Goal: Task Accomplishment & Management: Use online tool/utility

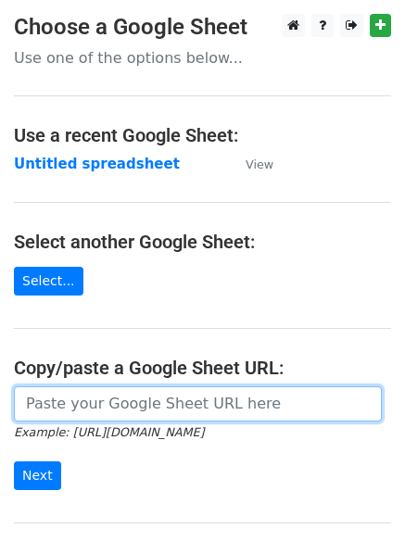
click at [82, 404] on input "url" at bounding box center [198, 404] width 368 height 35
type input "https://docs.google.com/spreadsheets/d/1fgDee6fKrOISCtpuVWSxEhujEtWkZC22KWpP20m…"
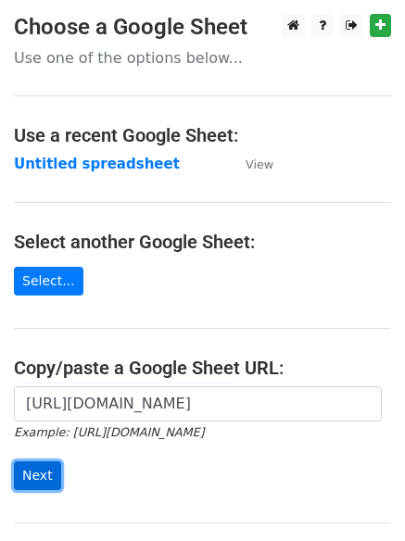
click at [29, 475] on input "Next" at bounding box center [37, 476] width 47 height 29
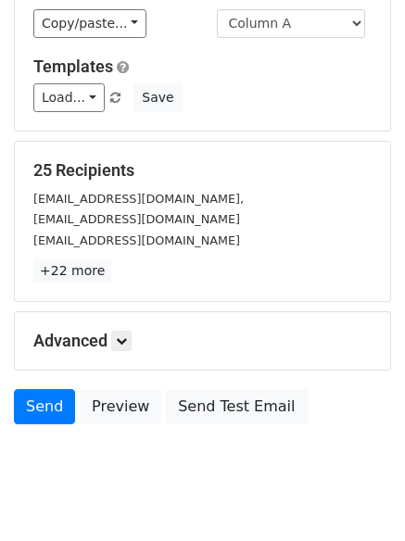
scroll to position [179, 0]
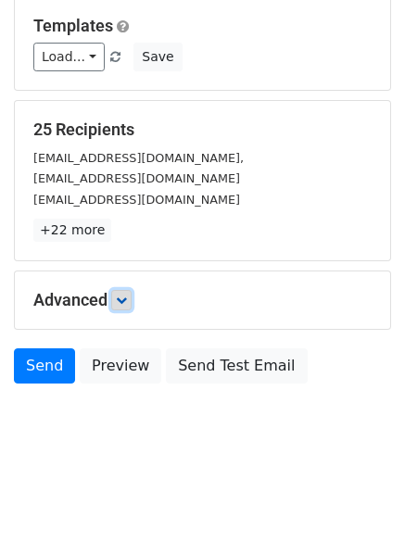
click at [121, 298] on icon at bounding box center [121, 300] width 11 height 11
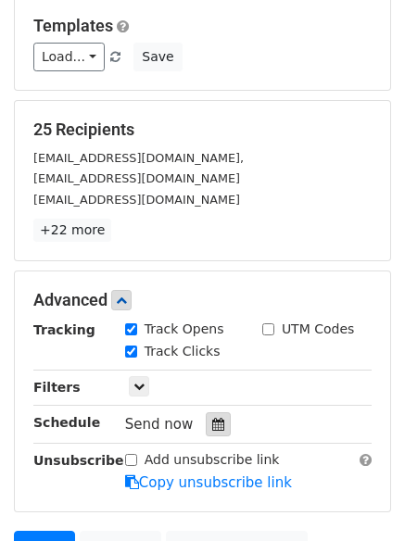
click at [212, 428] on icon at bounding box center [218, 424] width 12 height 13
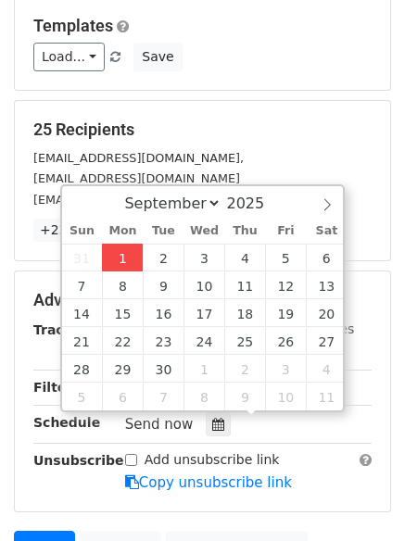
type input "2025-09-01 12:18"
type input "18"
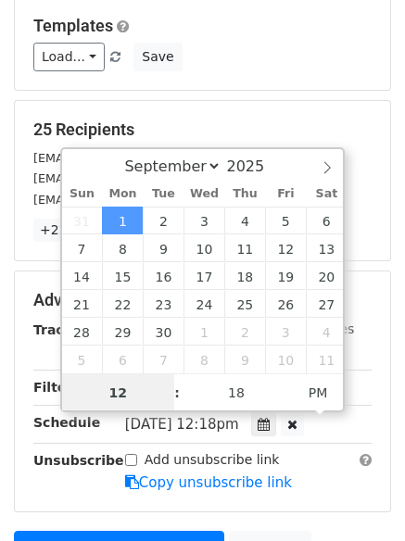
scroll to position [1, 0]
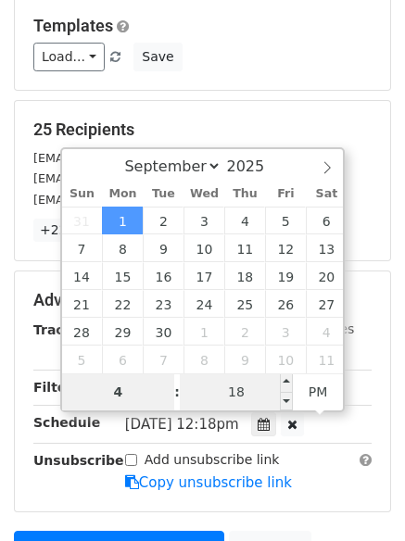
type input "4"
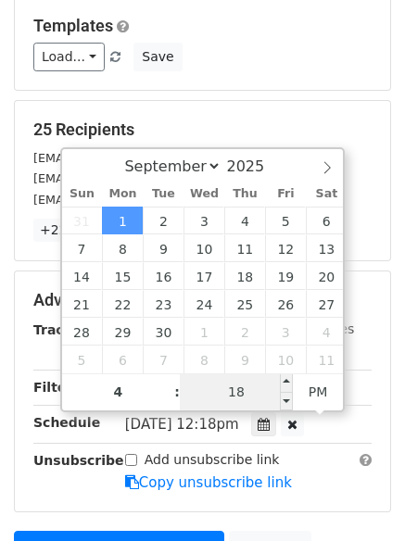
type input "2025-09-01 16:18"
type input "04"
click at [245, 385] on input "18" at bounding box center [236, 392] width 113 height 37
type input "0"
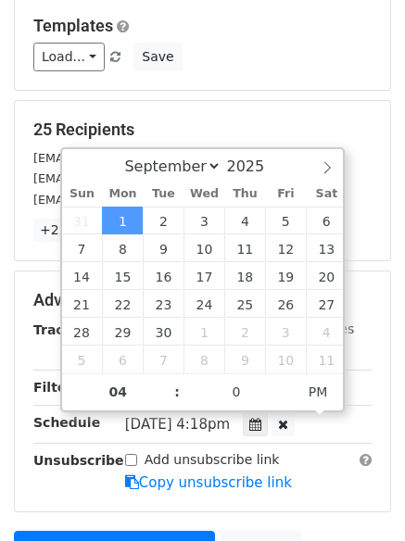
type input "2025-09-01 16:00"
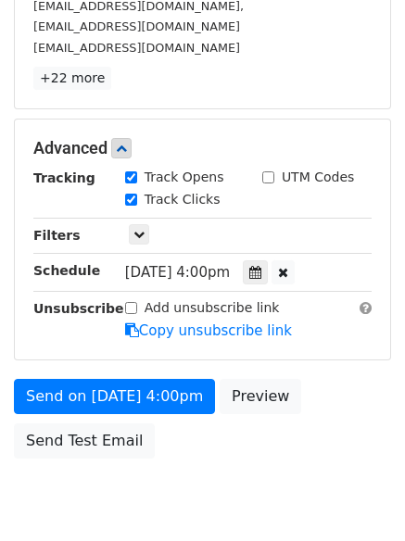
scroll to position [355, 0]
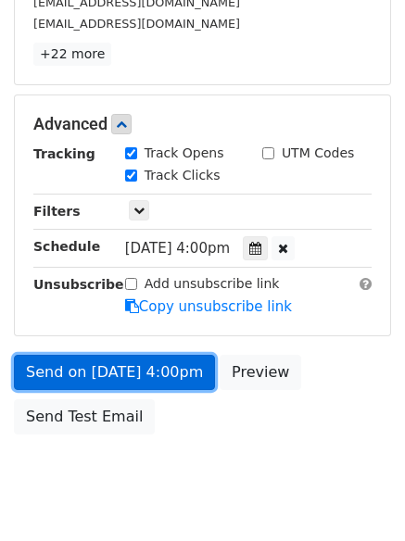
click at [120, 372] on link "Send on Sep 1 at 4:00pm" at bounding box center [114, 372] width 201 height 35
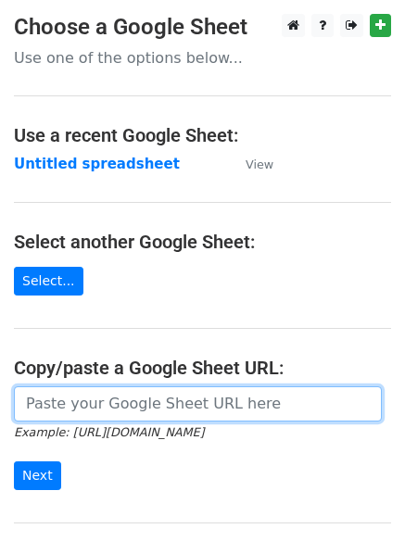
click at [163, 406] on input "url" at bounding box center [198, 404] width 368 height 35
click at [126, 410] on input "url" at bounding box center [198, 404] width 368 height 35
type input "https://docs.google.com/spreadsheets/d/1fgDee6fKrOISCtpuVWSxEhujEtWkZC22KWpP20m…"
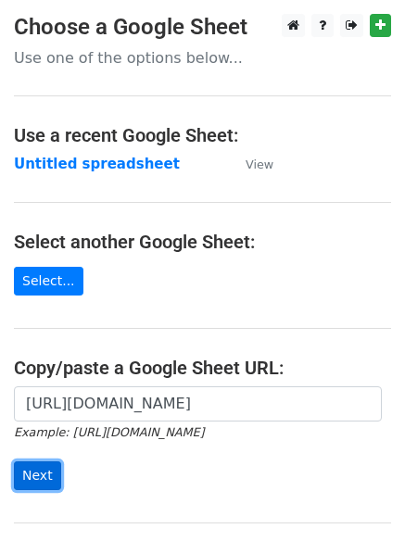
click at [32, 472] on input "Next" at bounding box center [37, 476] width 47 height 29
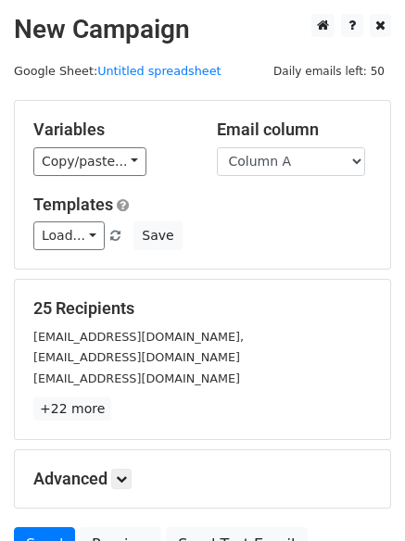
click at [361, 158] on select "Column A Column B Column C Column D" at bounding box center [291, 161] width 148 height 29
click at [356, 160] on select "Column A Column B Column C Column D" at bounding box center [291, 161] width 148 height 29
select select "Column B"
click at [217, 147] on select "Column A Column B Column C Column D" at bounding box center [291, 161] width 148 height 29
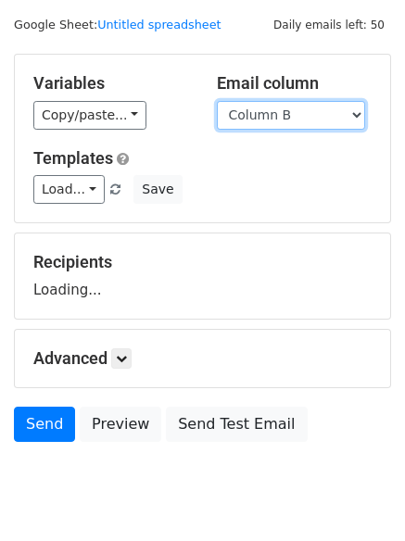
scroll to position [105, 0]
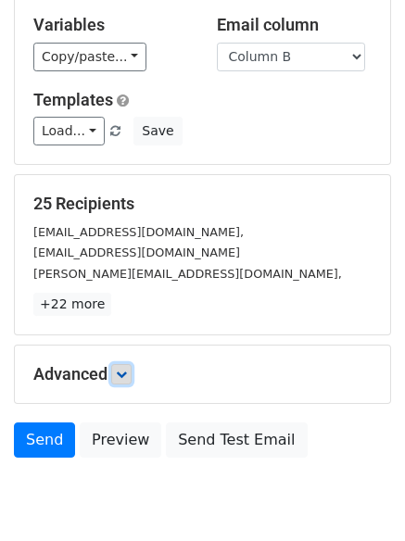
click at [121, 371] on icon at bounding box center [121, 374] width 11 height 11
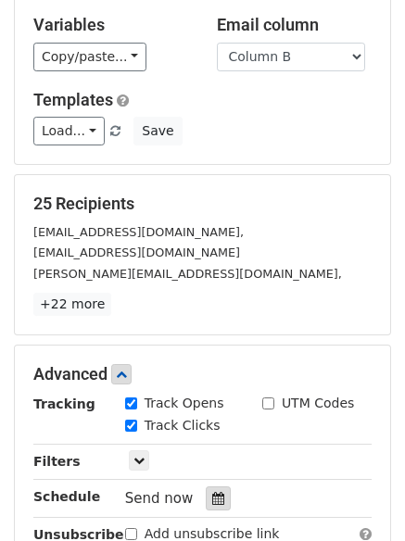
click at [212, 497] on icon at bounding box center [218, 498] width 12 height 13
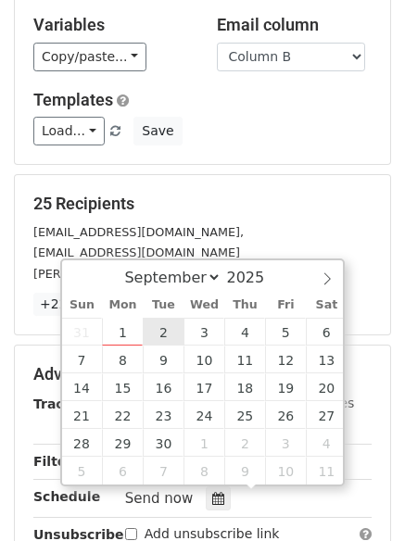
type input "2025-09-02 12:00"
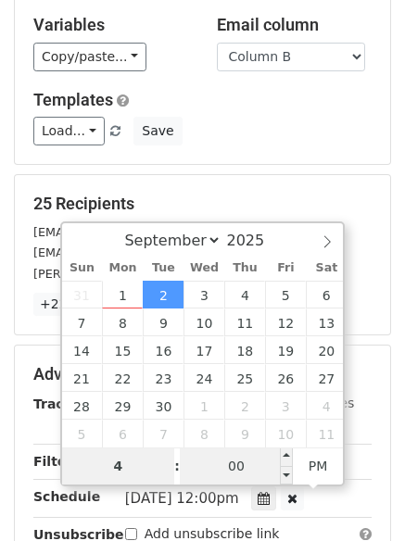
type input "4"
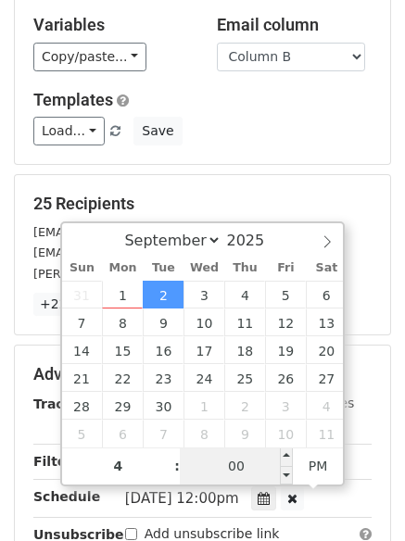
type input "2025-09-02 16:00"
type input "04"
click at [231, 477] on input "00" at bounding box center [236, 466] width 113 height 37
type input "5"
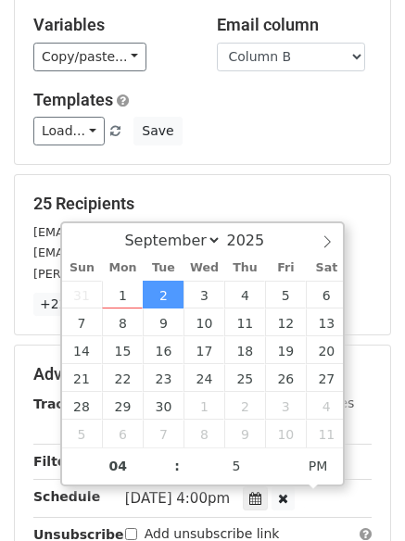
type input "2025-09-02 16:05"
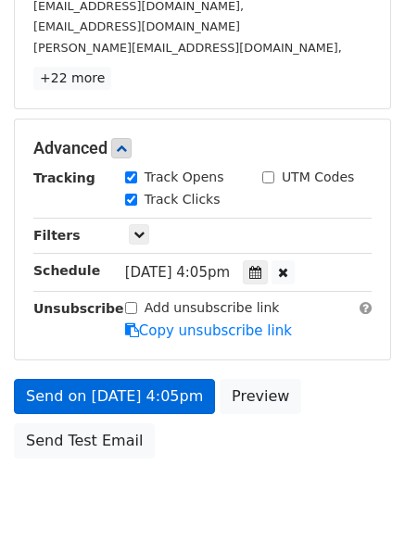
scroll to position [405, 0]
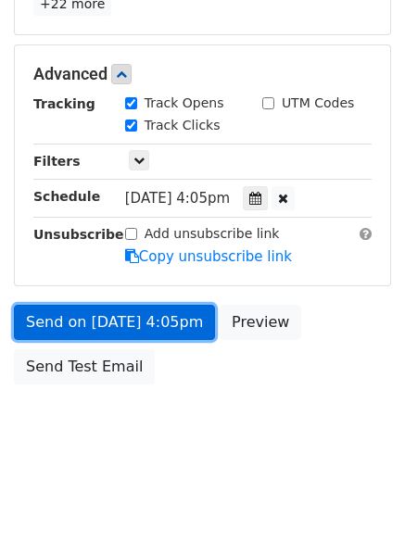
click at [81, 323] on link "Send on Sep 2 at 4:05pm" at bounding box center [114, 322] width 201 height 35
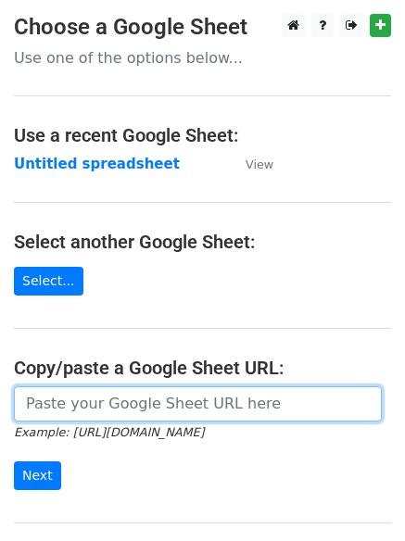
click at [123, 408] on input "url" at bounding box center [198, 404] width 368 height 35
type input "[URL][DOMAIN_NAME]"
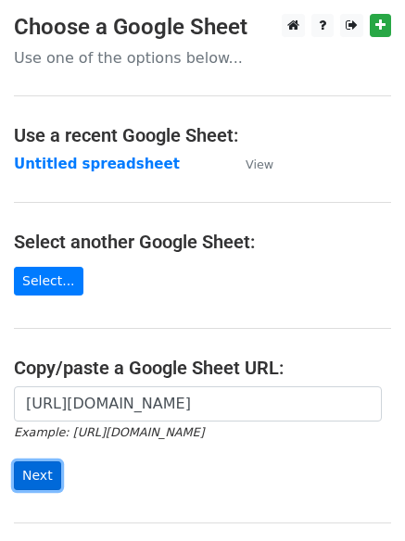
click at [40, 469] on input "Next" at bounding box center [37, 476] width 47 height 29
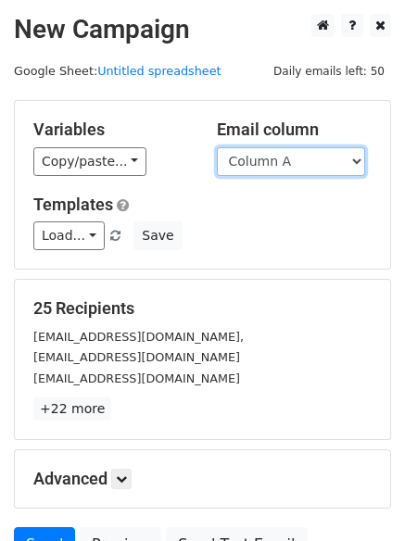
click at [360, 159] on select "Column A Column B Column C Column D" at bounding box center [291, 161] width 148 height 29
select select "Column C"
click at [217, 147] on select "Column A Column B Column C Column D" at bounding box center [291, 161] width 148 height 29
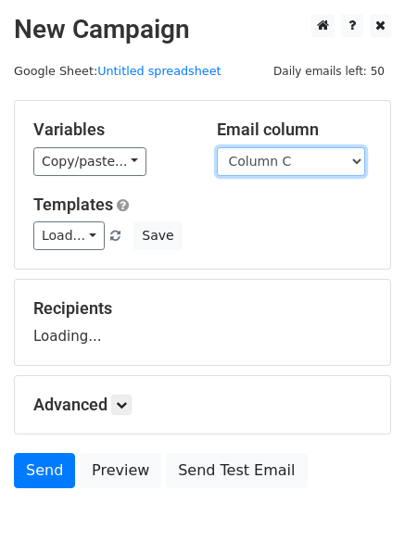
scroll to position [105, 0]
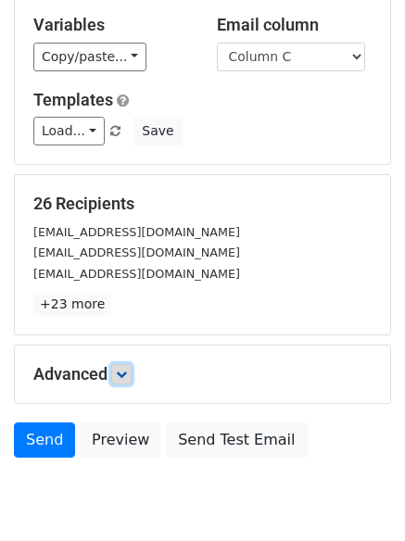
click at [123, 375] on icon at bounding box center [121, 374] width 11 height 11
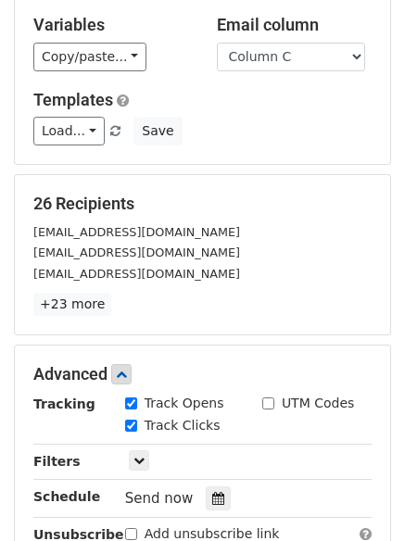
drag, startPoint x: 211, startPoint y: 498, endPoint x: 212, endPoint y: 483, distance: 14.9
click at [212, 498] on icon at bounding box center [218, 498] width 12 height 13
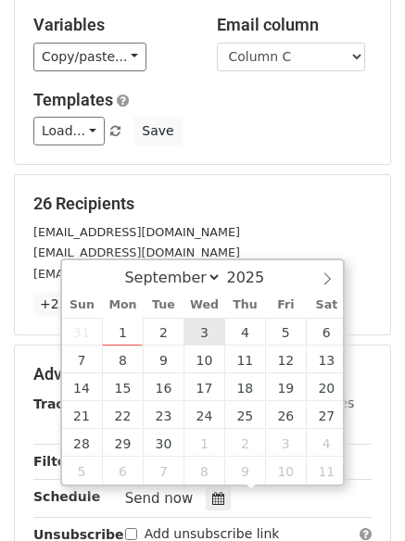
type input "2025-09-03 12:00"
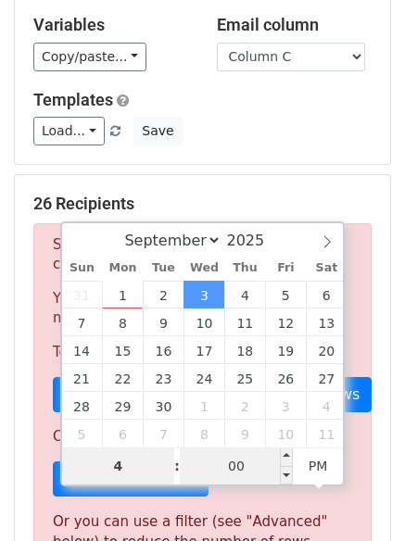
type input "4"
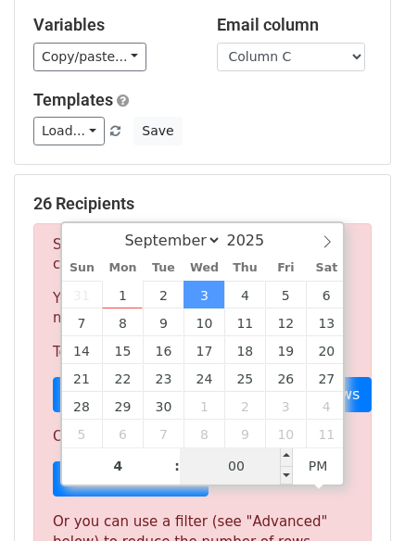
type input "2025-09-03 16:00"
type input "04"
click at [231, 469] on input "00" at bounding box center [236, 466] width 113 height 37
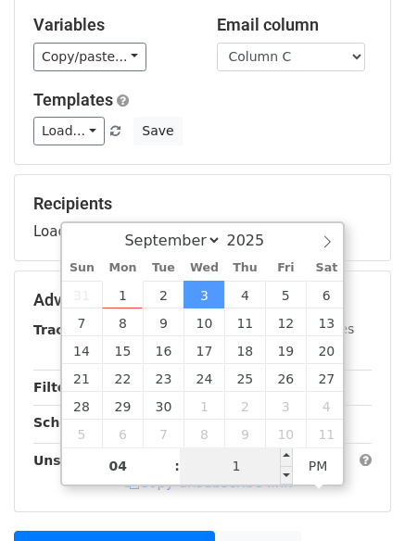
type input "10"
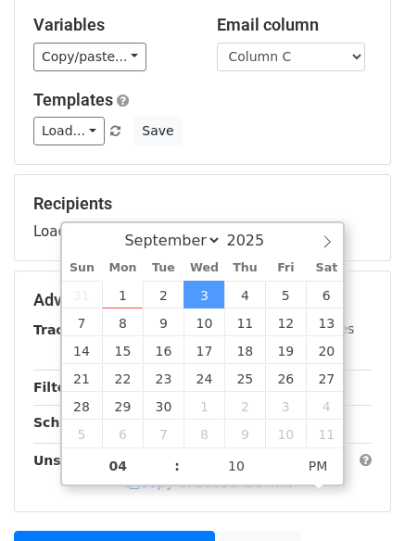
type input "2025-09-03 16:10"
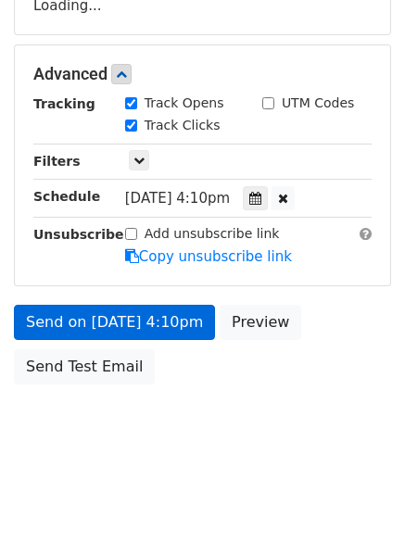
scroll to position [375, 0]
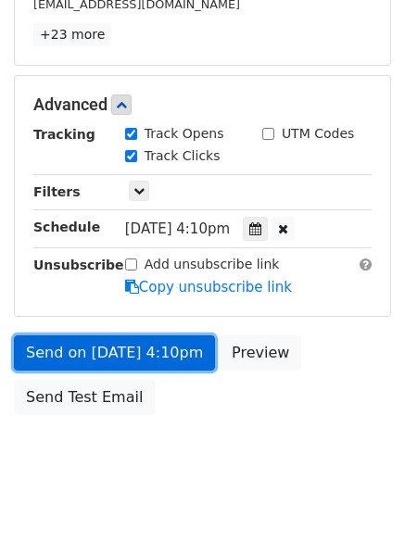
click at [107, 350] on link "Send on Sep 3 at 4:10pm" at bounding box center [114, 353] width 201 height 35
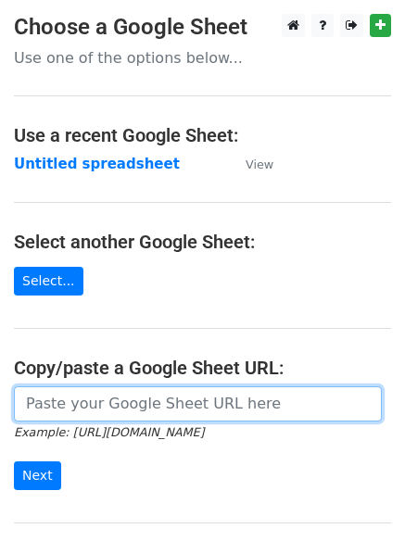
click at [86, 403] on input "url" at bounding box center [198, 404] width 368 height 35
type input "[URL][DOMAIN_NAME]"
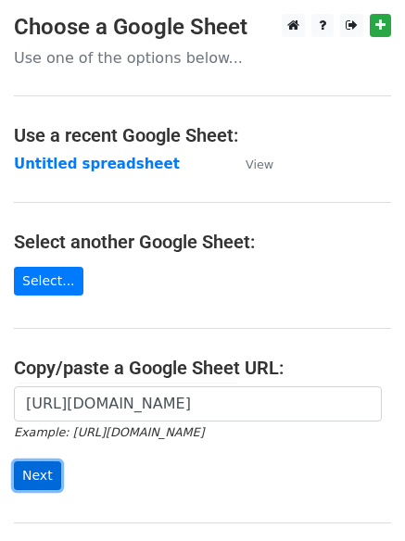
click at [27, 477] on input "Next" at bounding box center [37, 476] width 47 height 29
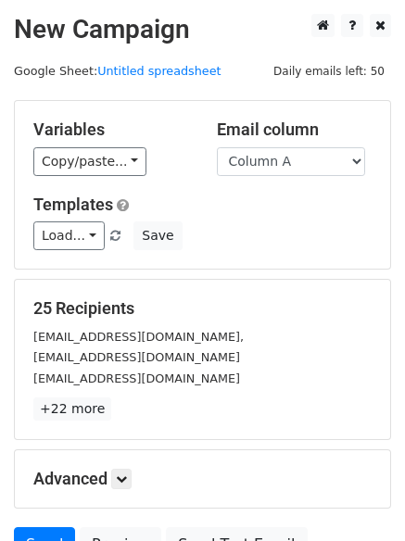
click at [305, 267] on div "Variables Copy/paste... {{Column A}} {{Column B}} {{Column C}} {{Column D}} Ema…" at bounding box center [203, 185] width 376 height 168
click at [351, 160] on select "Column A Column B Column C Column D" at bounding box center [291, 161] width 148 height 29
select select "Column D"
click at [217, 147] on select "Column A Column B Column C Column D" at bounding box center [291, 161] width 148 height 29
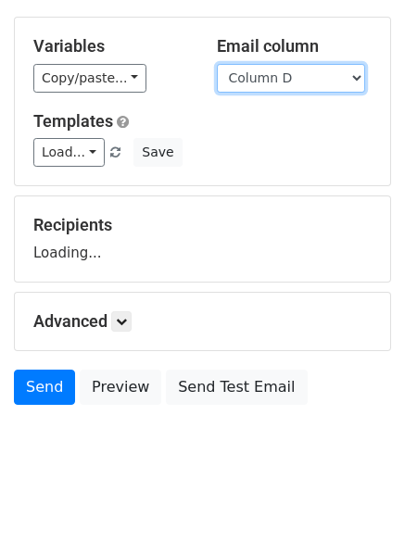
scroll to position [105, 0]
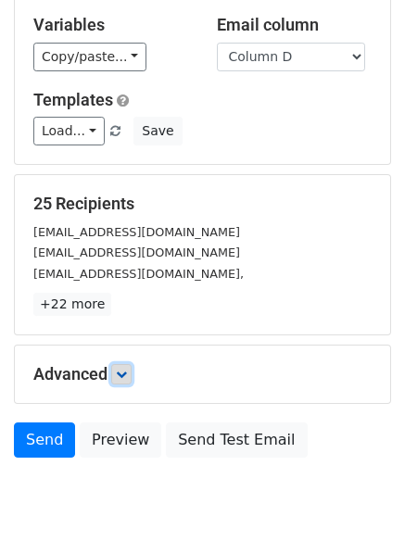
click at [132, 374] on link at bounding box center [121, 374] width 20 height 20
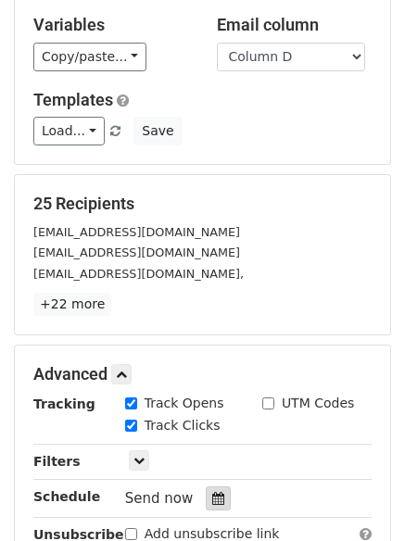
click at [213, 496] on icon at bounding box center [218, 498] width 12 height 13
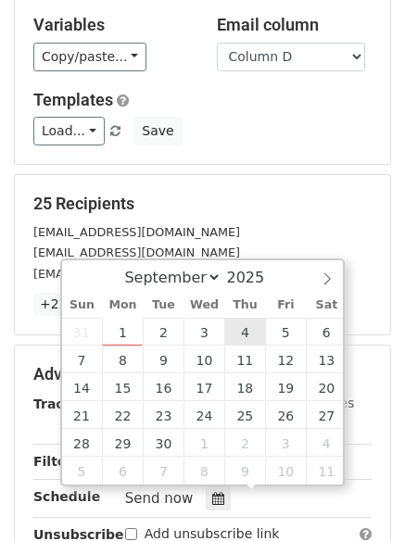
type input "[DATE] 12:00"
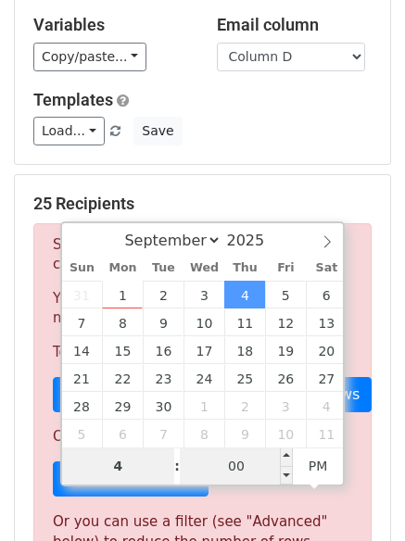
type input "4"
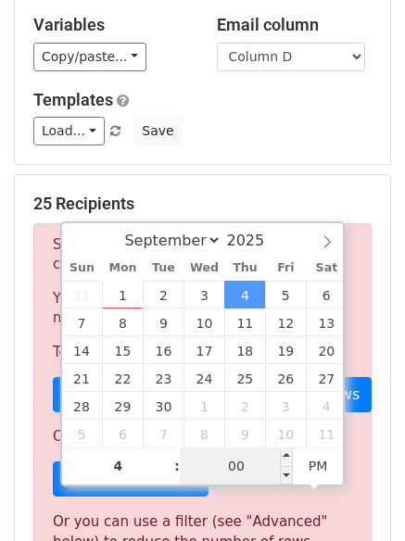
type input "[DATE] 16:00"
type input "04"
click at [242, 462] on input "00" at bounding box center [236, 466] width 113 height 37
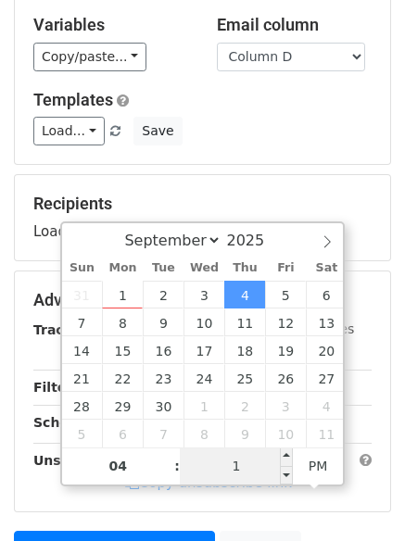
type input "15"
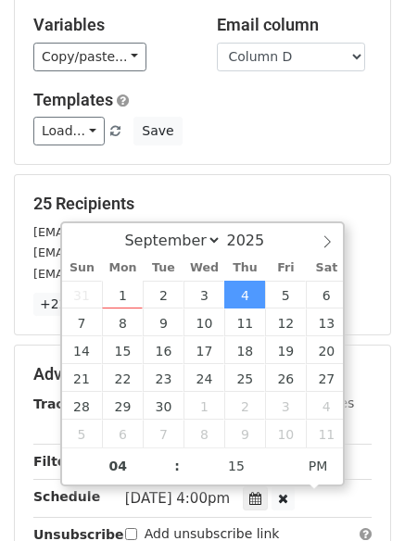
type input "[DATE] 16:15"
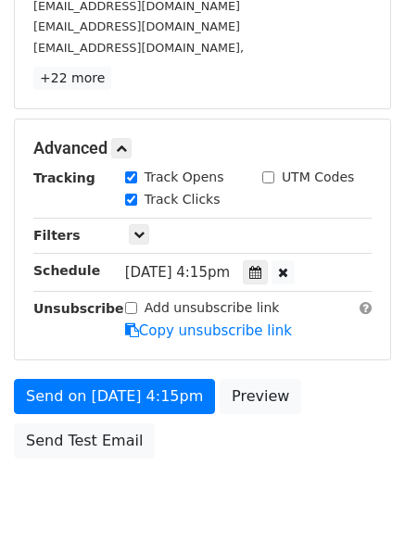
scroll to position [405, 0]
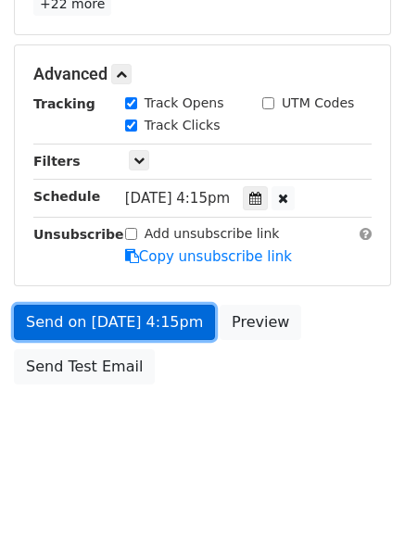
click at [85, 320] on link "Send on [DATE] 4:15pm" at bounding box center [114, 322] width 201 height 35
